Goal: Complete application form

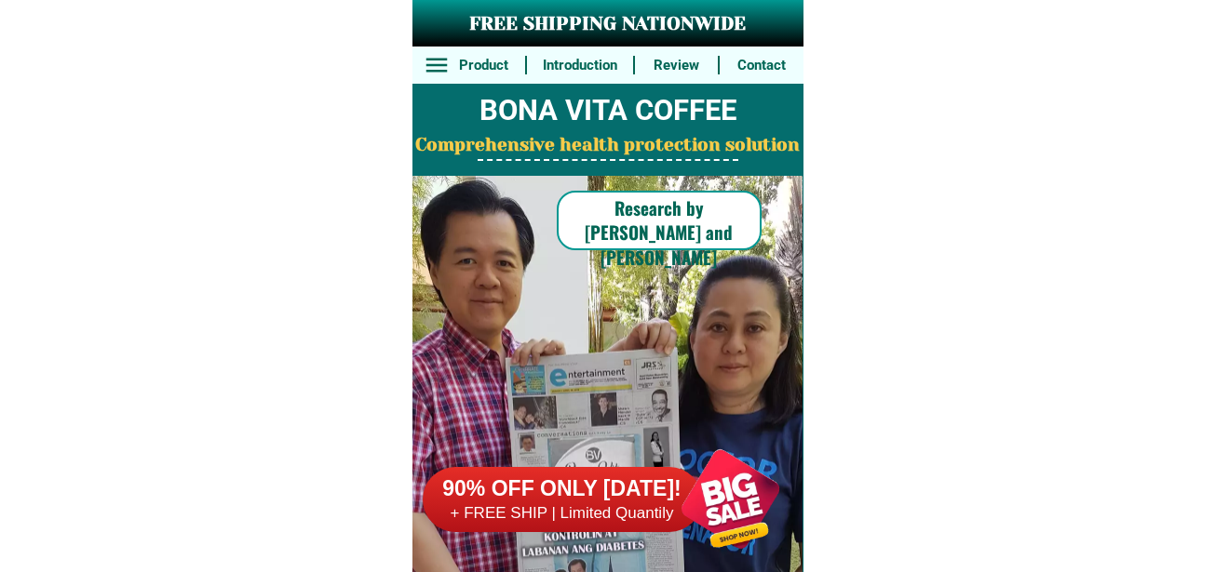
click at [689, 502] on div at bounding box center [730, 499] width 146 height 146
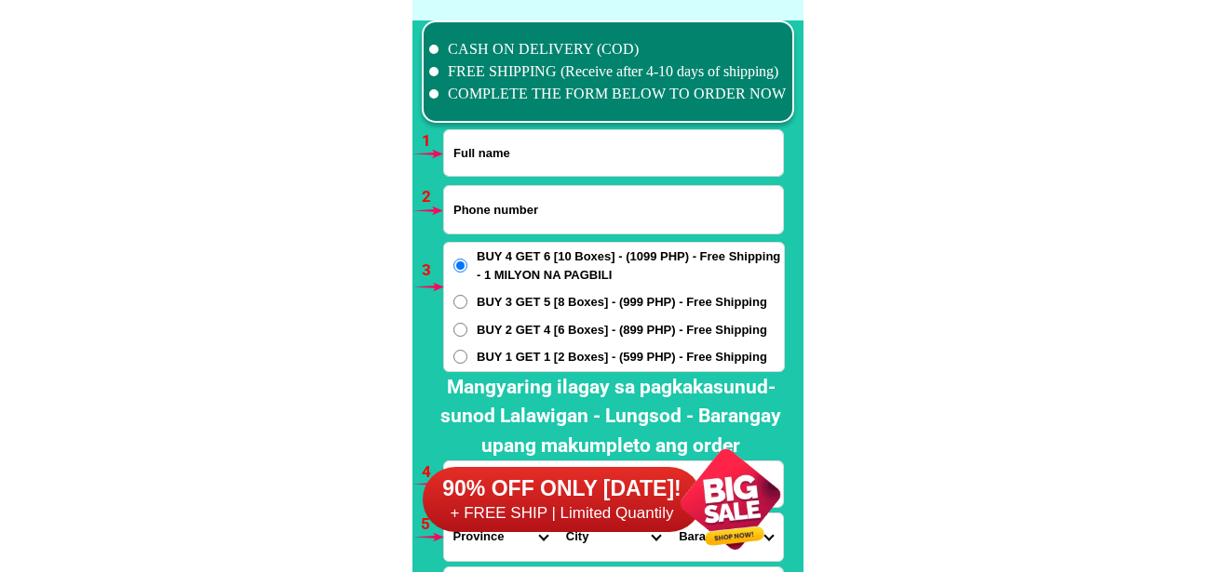
scroll to position [13689, 0]
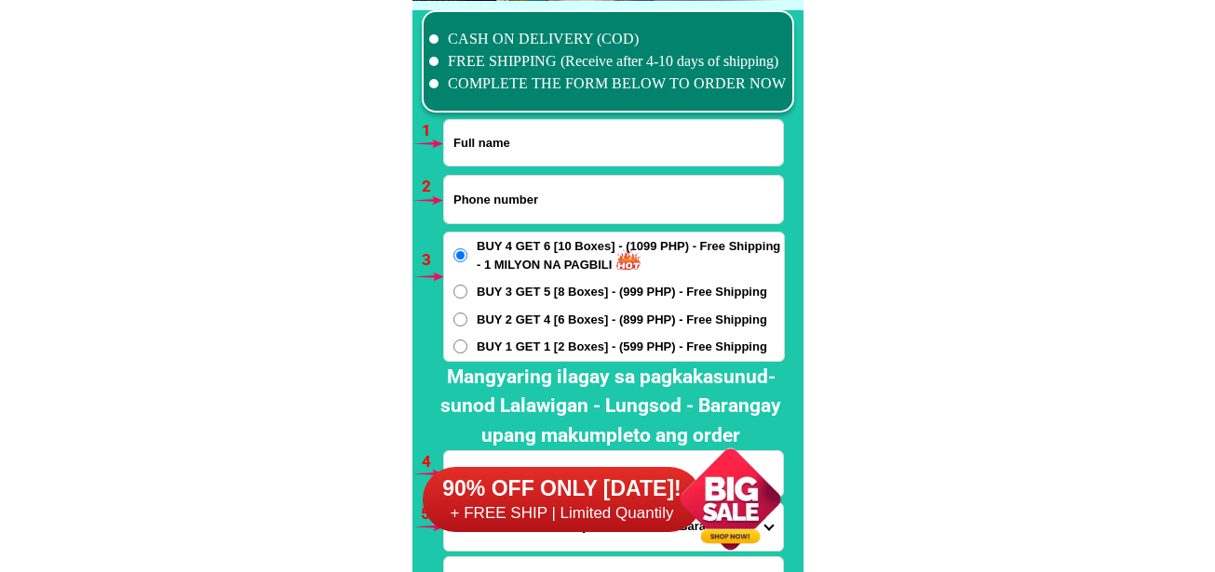
click at [505, 198] on input "Input phone_number" at bounding box center [613, 199] width 339 height 47
paste input "09399508512"
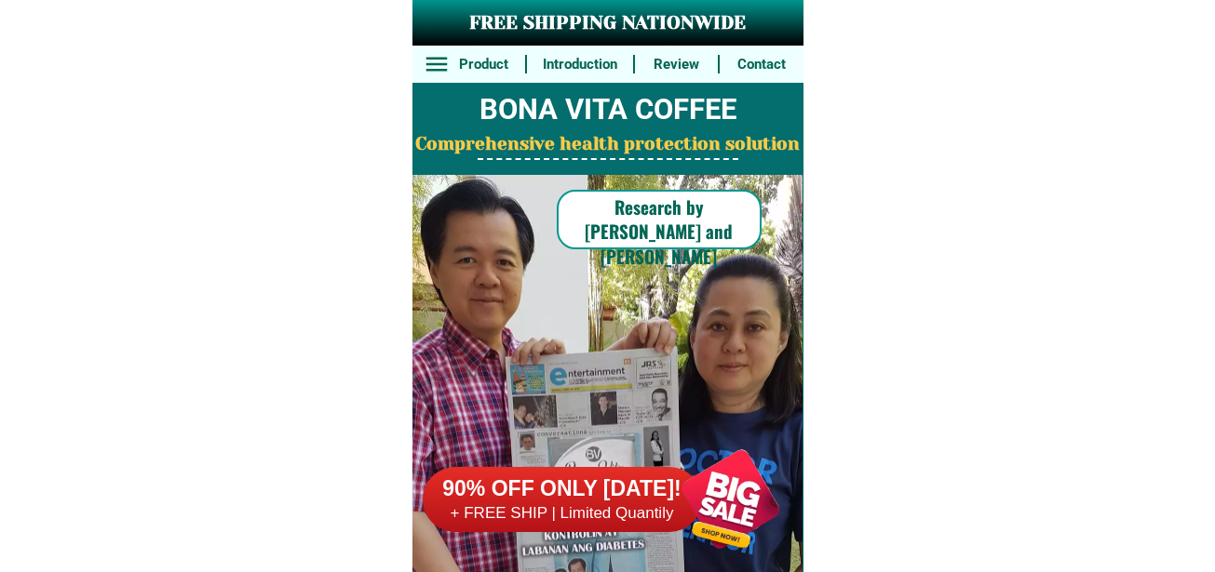
scroll to position [0, 0]
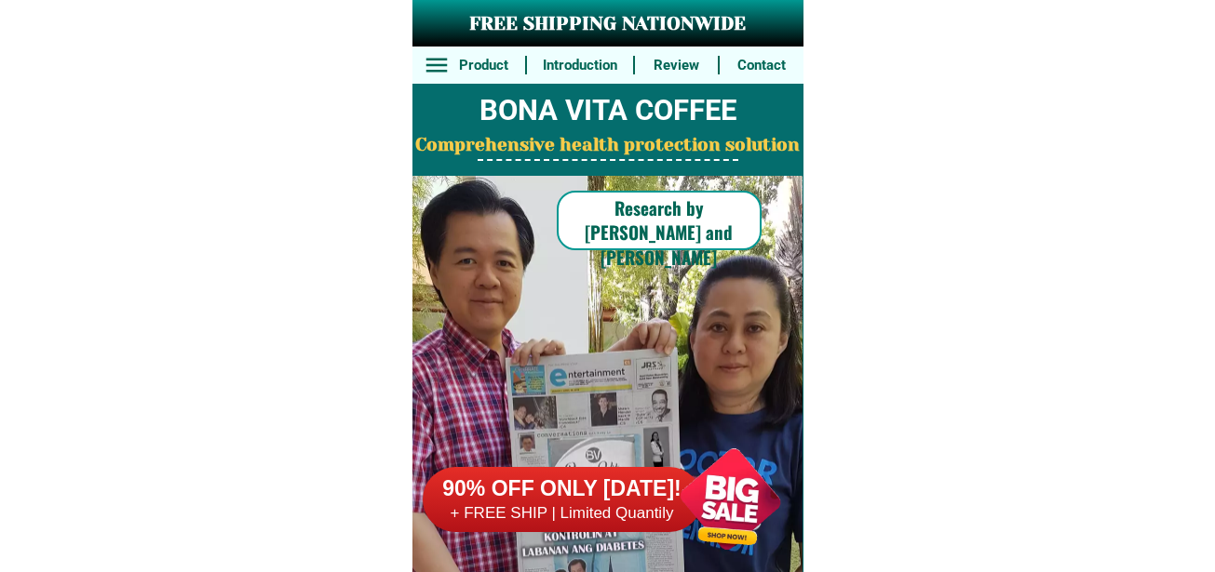
type input "09399508512"
click at [737, 474] on div at bounding box center [730, 499] width 146 height 146
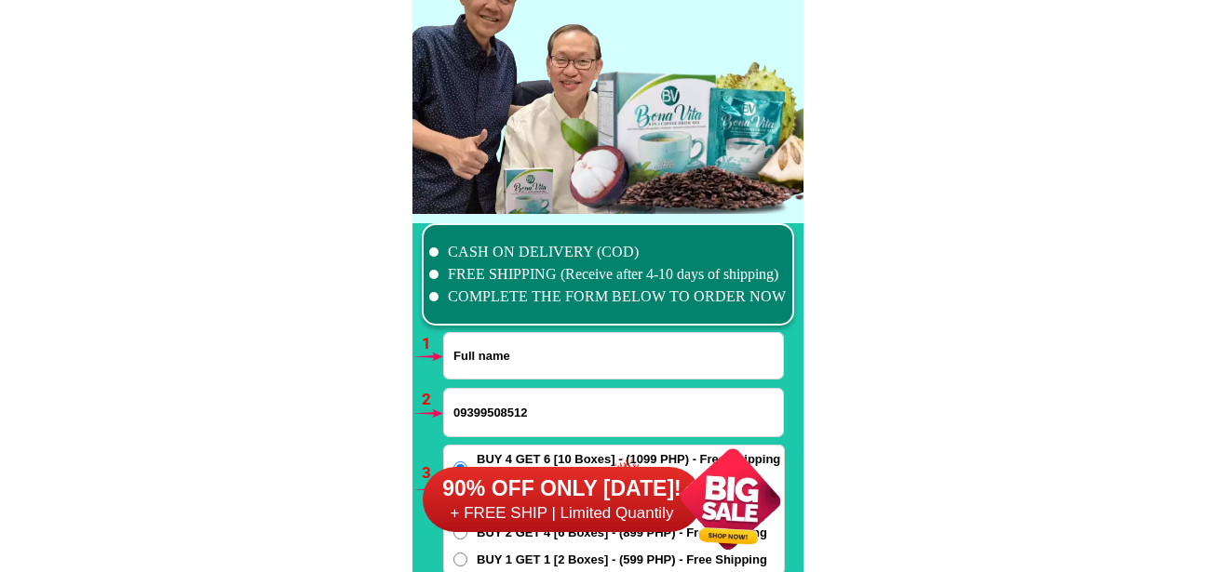
scroll to position [13689, 0]
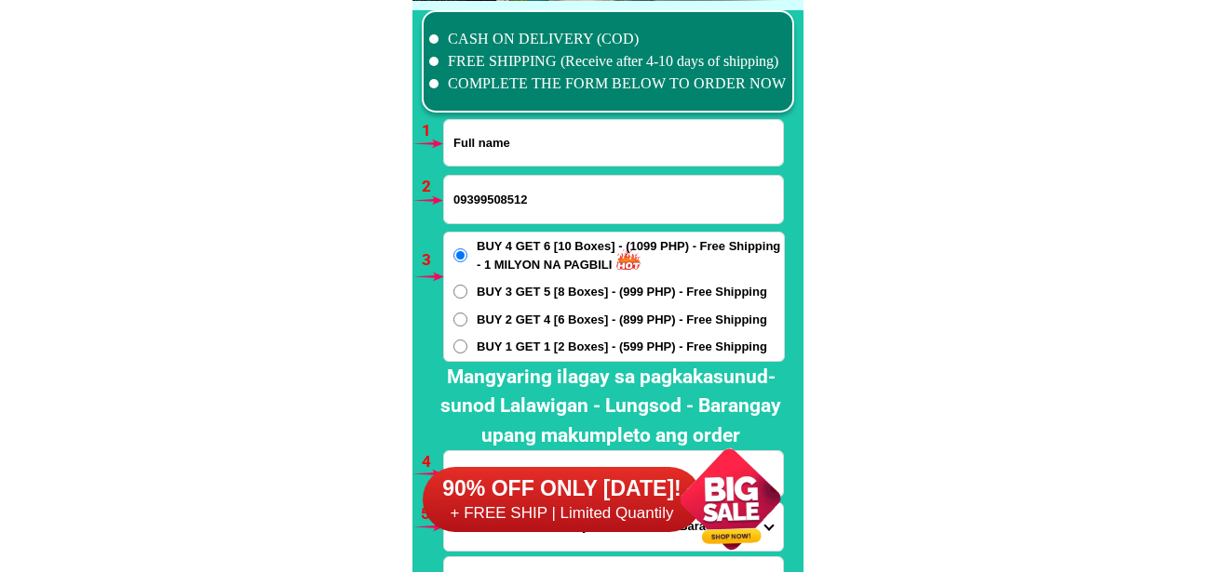
click at [523, 145] on input "Input full_name" at bounding box center [613, 143] width 339 height 46
paste input "[PERSON_NAME]"
type input "[PERSON_NAME]"
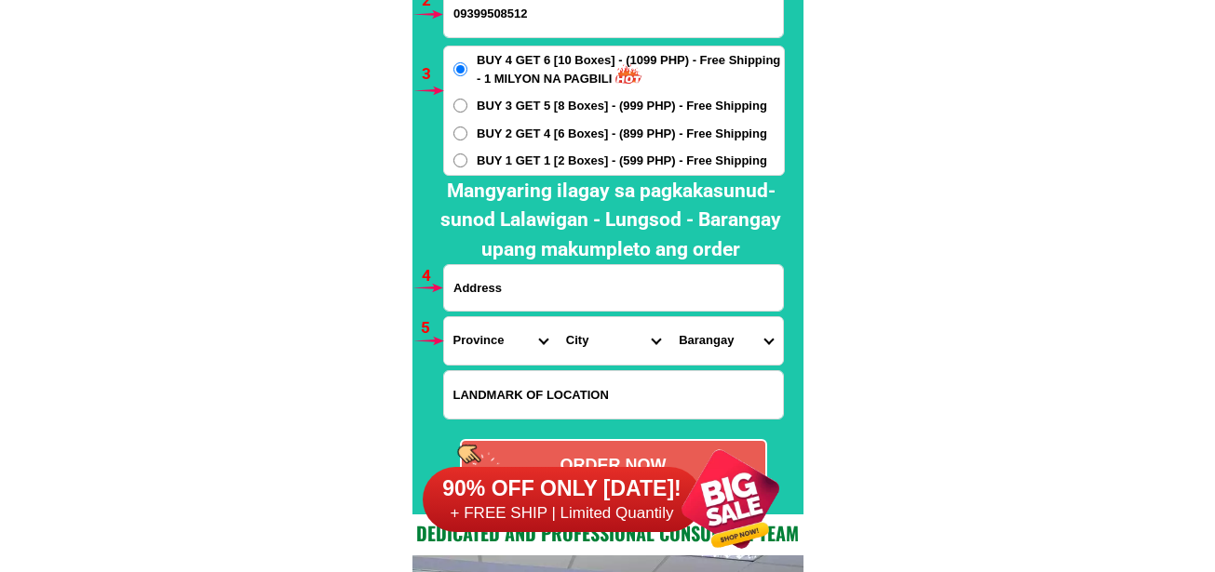
click at [521, 298] on input "Input address" at bounding box center [613, 288] width 339 height 46
paste input "Camp [PERSON_NAME], [GEOGRAPHIC_DATA][PERSON_NAME], [GEOGRAPHIC_DATA], [GEOGRAP…"
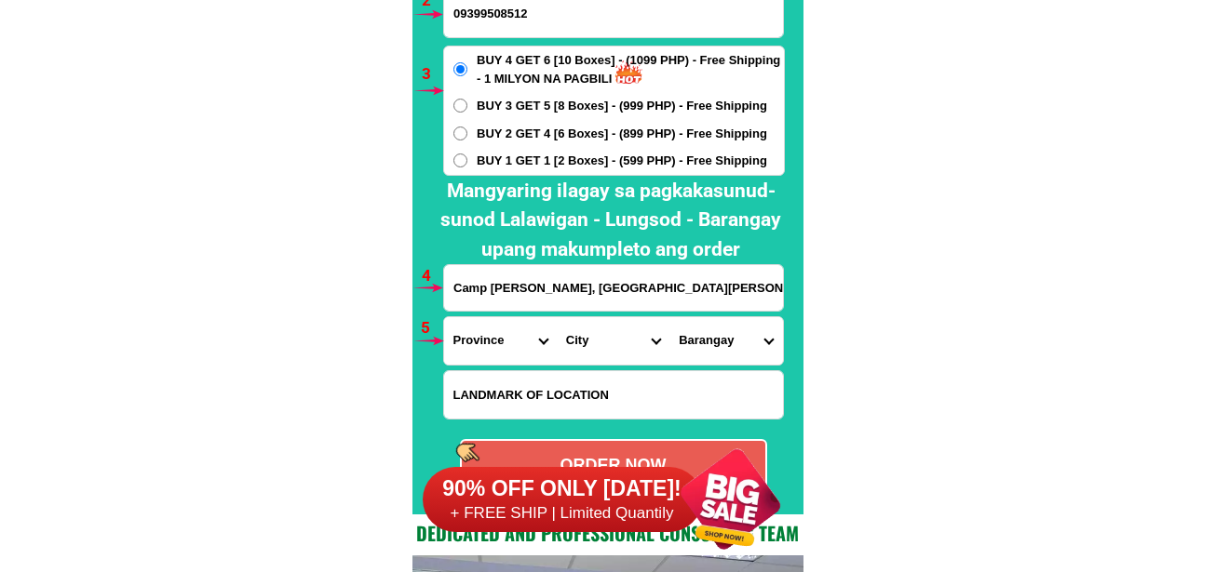
type input "Camp [PERSON_NAME], [GEOGRAPHIC_DATA][PERSON_NAME], [GEOGRAPHIC_DATA], [GEOGRAP…"
drag, startPoint x: 503, startPoint y: 347, endPoint x: 506, endPoint y: 336, distance: 11.8
click at [503, 347] on select "Province [GEOGRAPHIC_DATA] [GEOGRAPHIC_DATA][PERSON_NAME][GEOGRAPHIC_DATA][GEOG…" at bounding box center [500, 340] width 113 height 47
select select "63_151"
click at [444, 317] on select "Province [GEOGRAPHIC_DATA] [GEOGRAPHIC_DATA][PERSON_NAME][GEOGRAPHIC_DATA][GEOG…" at bounding box center [500, 340] width 113 height 47
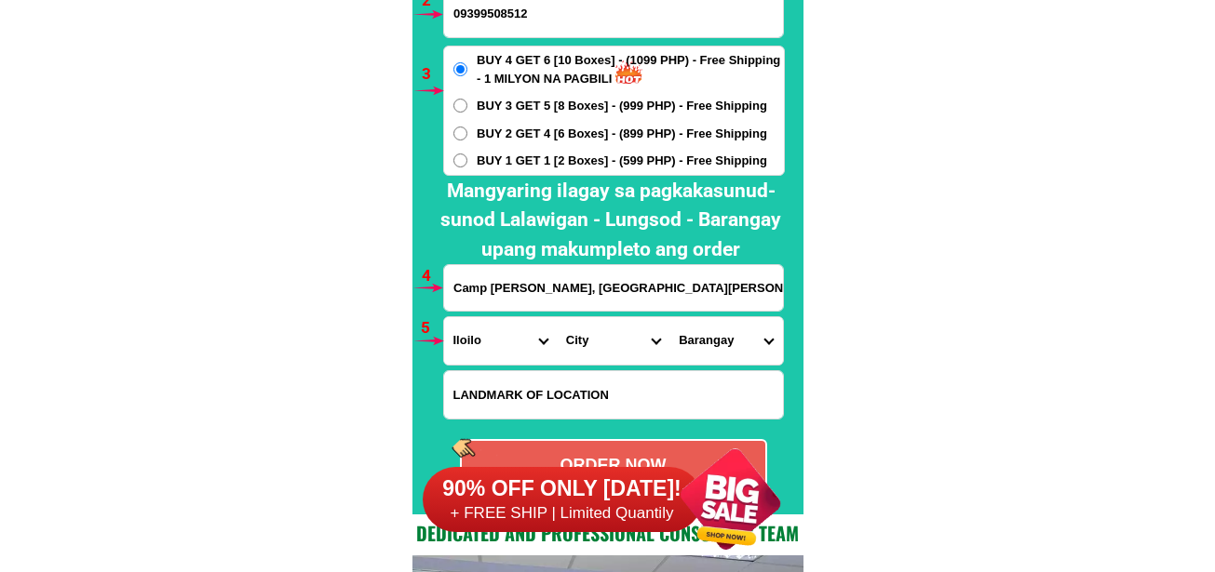
drag, startPoint x: 570, startPoint y: 342, endPoint x: 570, endPoint y: 328, distance: 14.0
click at [569, 342] on select "City [PERSON_NAME] [PERSON_NAME][GEOGRAPHIC_DATA][GEOGRAPHIC_DATA]-[GEOGRAPHIC_…" at bounding box center [613, 340] width 113 height 47
click at [585, 337] on select "City [PERSON_NAME] [PERSON_NAME][GEOGRAPHIC_DATA][GEOGRAPHIC_DATA]-[GEOGRAPHIC_…" at bounding box center [613, 340] width 113 height 47
select select "63_1511098"
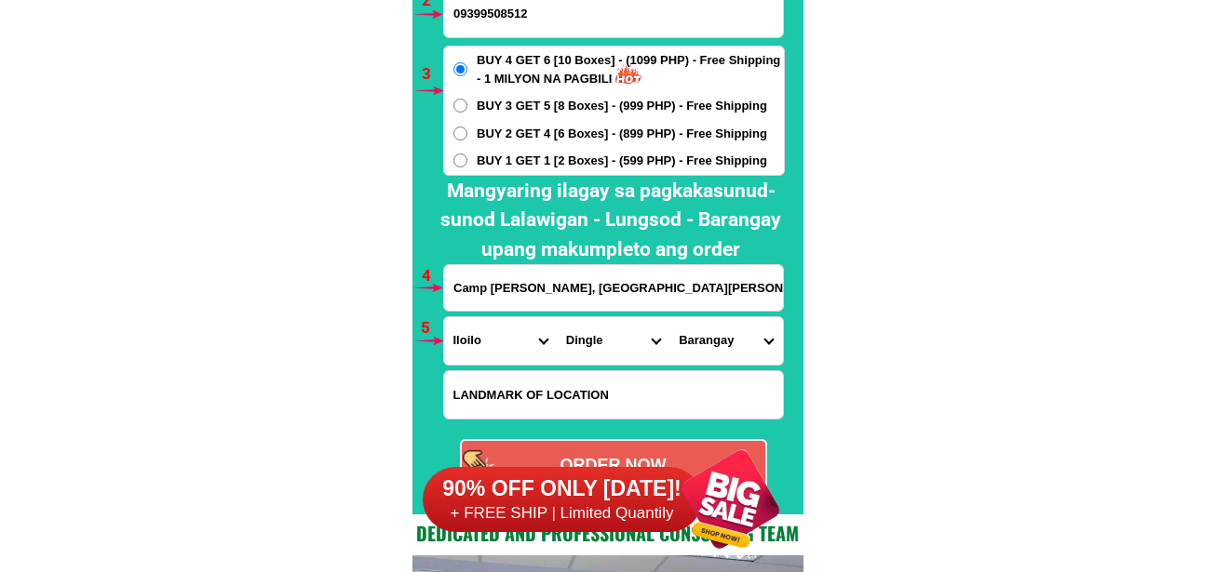
click at [557, 317] on select "City [PERSON_NAME] [PERSON_NAME][GEOGRAPHIC_DATA][GEOGRAPHIC_DATA]-[GEOGRAPHIC_…" at bounding box center [613, 340] width 113 height 47
click at [716, 348] on select "Barangay Abangay Agsalanan Agtatacay [PERSON_NAME] Caguyuman Calicuang Camambug…" at bounding box center [725, 340] width 113 height 47
select select "63_151109828121"
click at [669, 317] on select "Barangay Abangay Agsalanan Agtatacay [PERSON_NAME] Caguyuman Calicuang Camambug…" at bounding box center [725, 340] width 113 height 47
click at [594, 396] on input "Input LANDMARKOFLOCATION" at bounding box center [613, 394] width 339 height 47
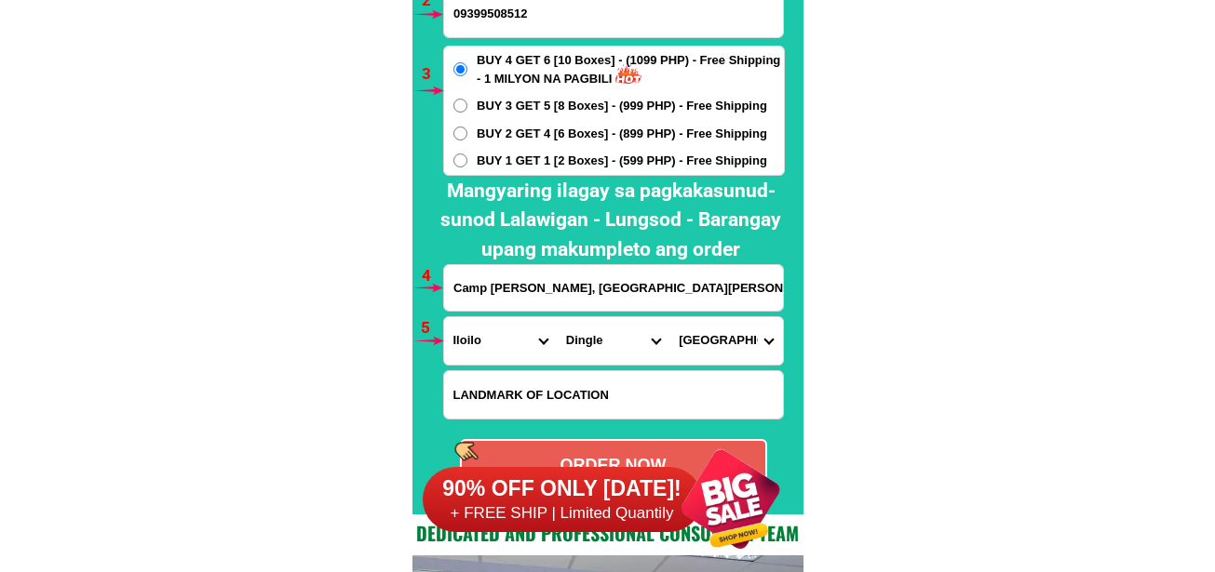
paste input "Gate 1 front of guard house"
type input "Gate 1 front of guard house"
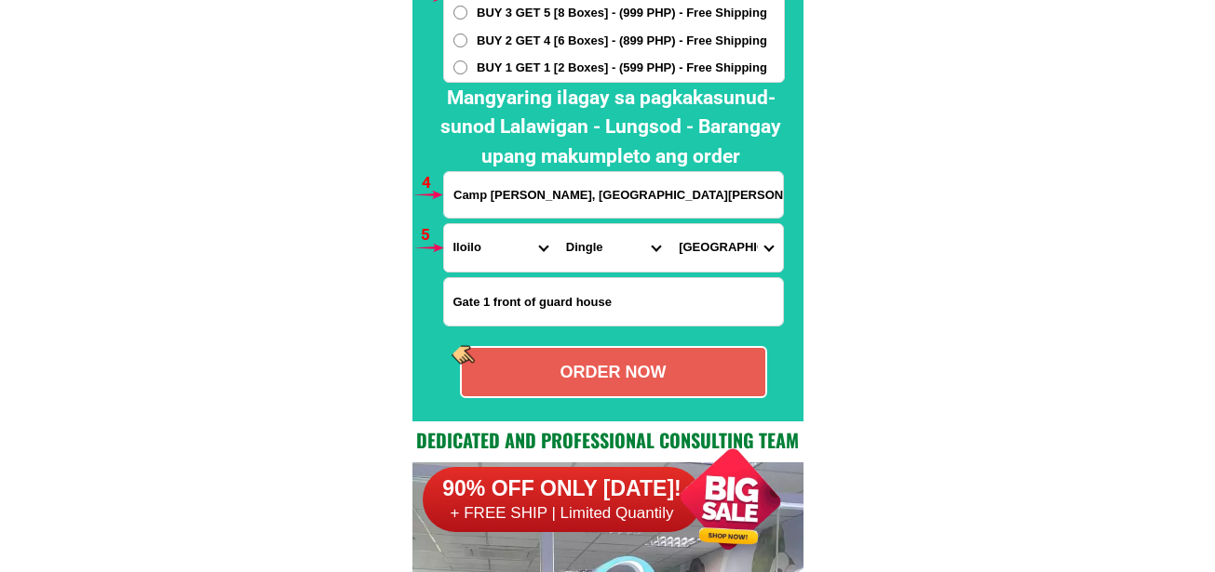
click at [693, 366] on div "ORDER NOW" at bounding box center [613, 372] width 303 height 25
radio input "true"
